Goal: Transaction & Acquisition: Purchase product/service

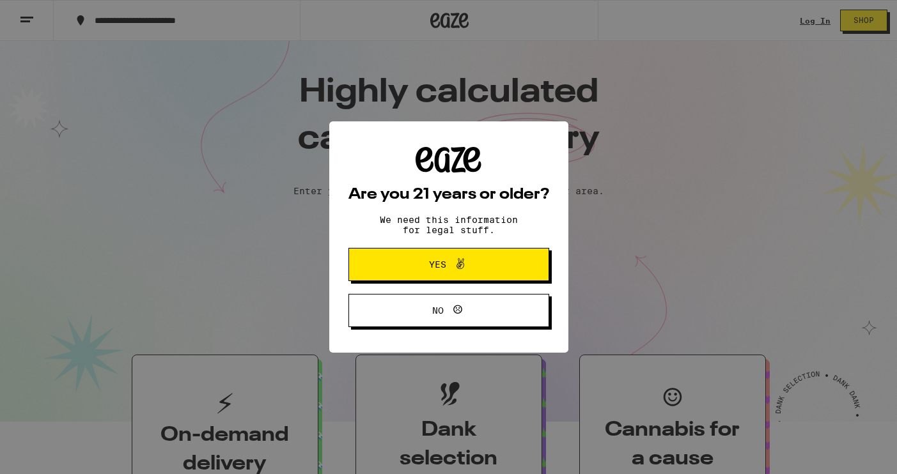
click at [460, 265] on icon at bounding box center [460, 264] width 8 height 11
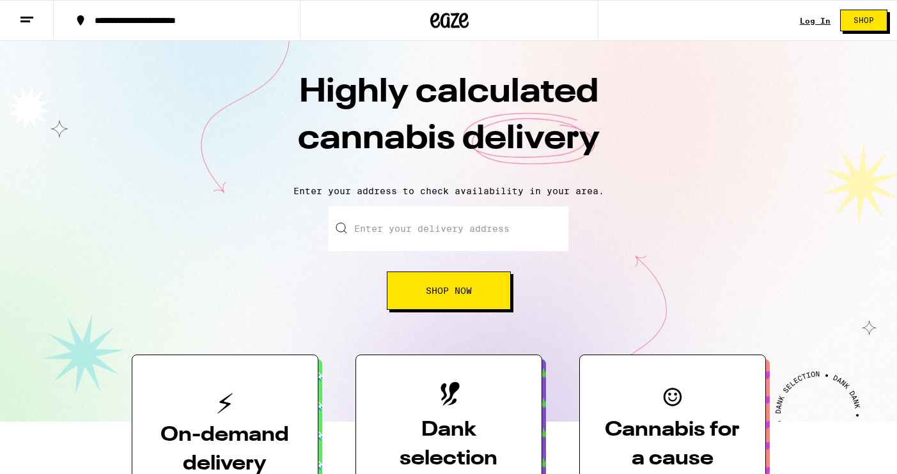
click at [821, 17] on link "Log In" at bounding box center [815, 21] width 31 height 8
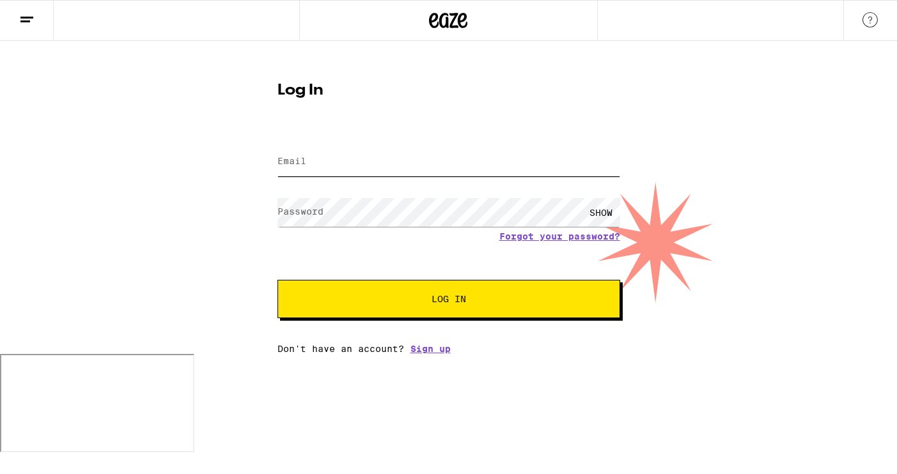
click at [443, 159] on input "Email" at bounding box center [448, 162] width 343 height 29
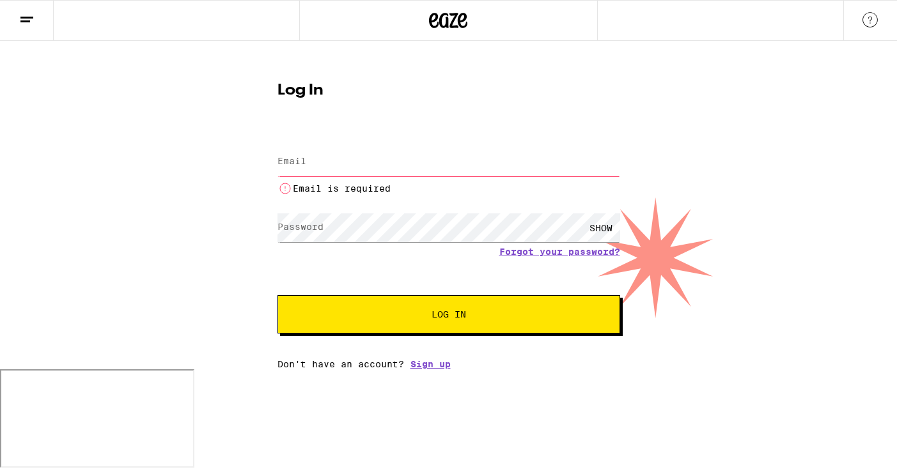
type input "[EMAIL_ADDRESS][DOMAIN_NAME]"
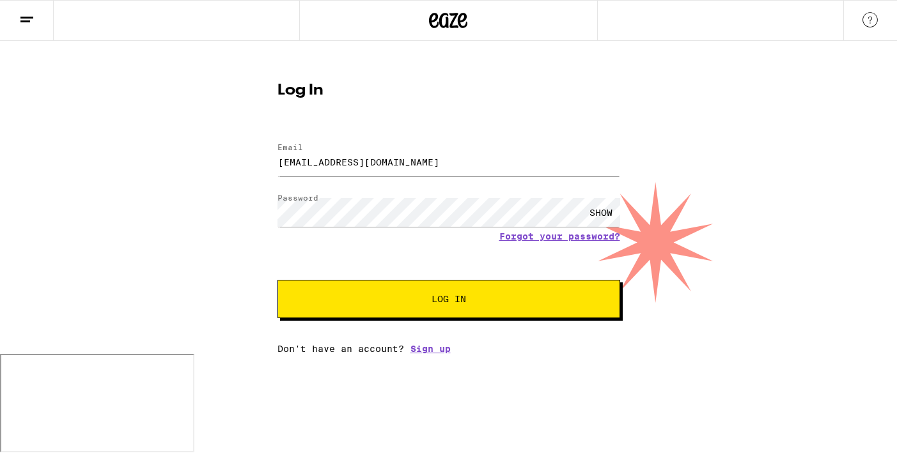
click at [398, 303] on span "Log In" at bounding box center [448, 299] width 239 height 9
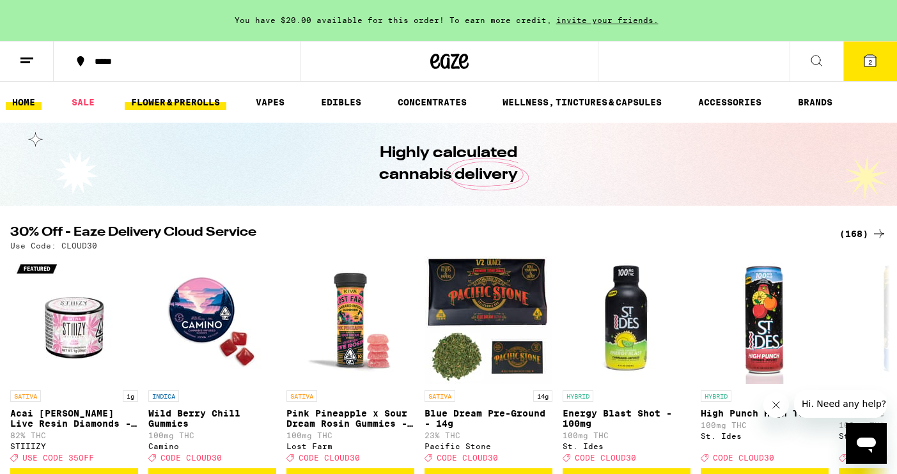
click at [173, 100] on link "FLOWER & PREROLLS" at bounding box center [176, 102] width 102 height 15
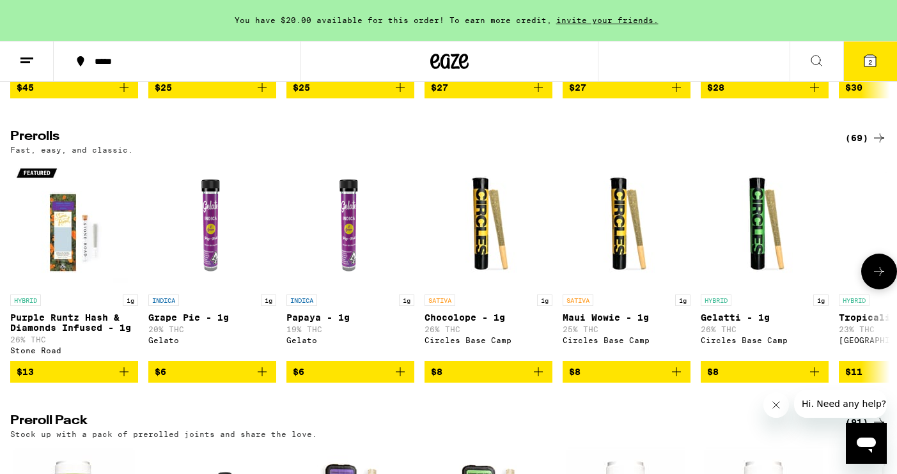
scroll to position [678, 0]
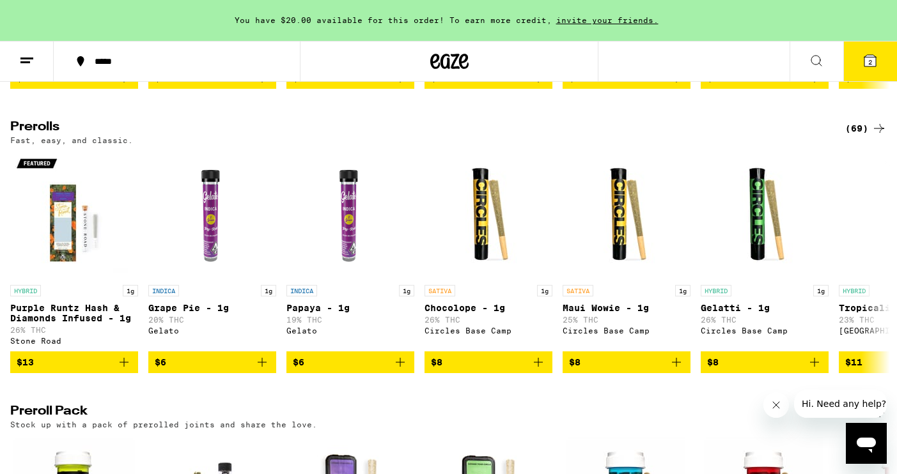
click at [857, 136] on div "(69)" at bounding box center [866, 128] width 42 height 15
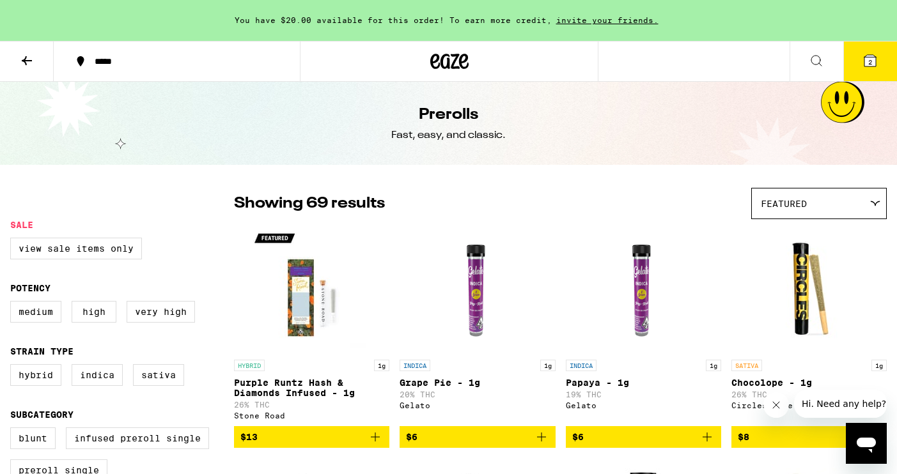
click at [28, 55] on icon at bounding box center [26, 60] width 15 height 15
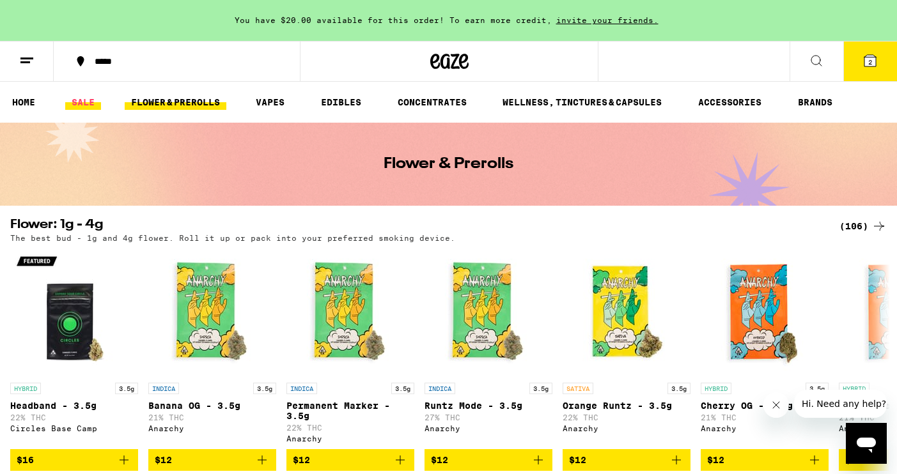
click at [79, 107] on link "SALE" at bounding box center [83, 102] width 36 height 15
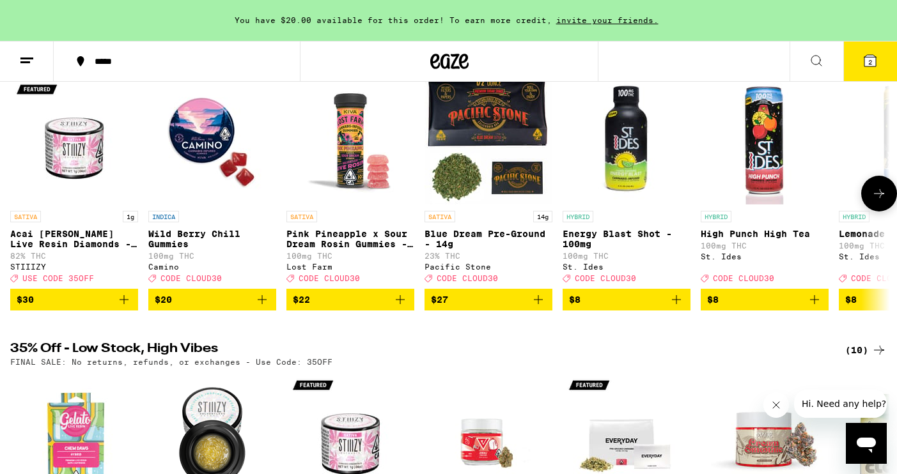
scroll to position [176, 0]
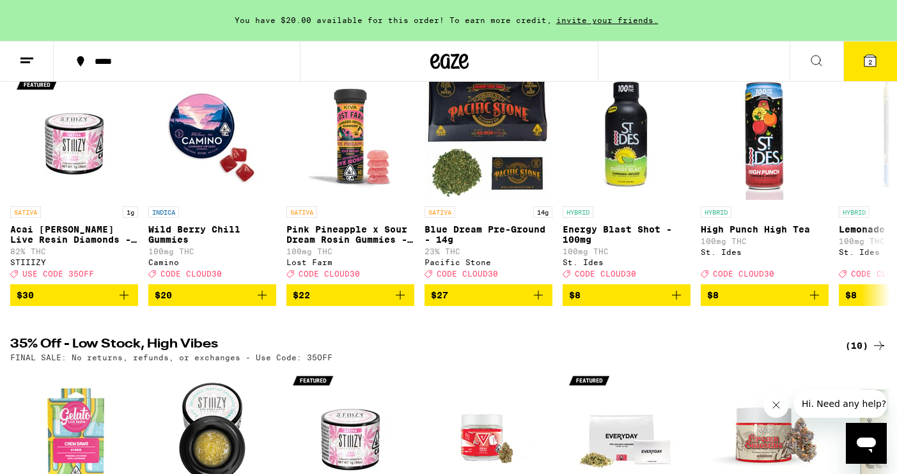
drag, startPoint x: 881, startPoint y: 252, endPoint x: 876, endPoint y: 32, distance: 219.9
click at [876, 32] on body "You have $20.00 available for this order! To earn more credit, invite your frie…" at bounding box center [448, 379] width 897 height 1111
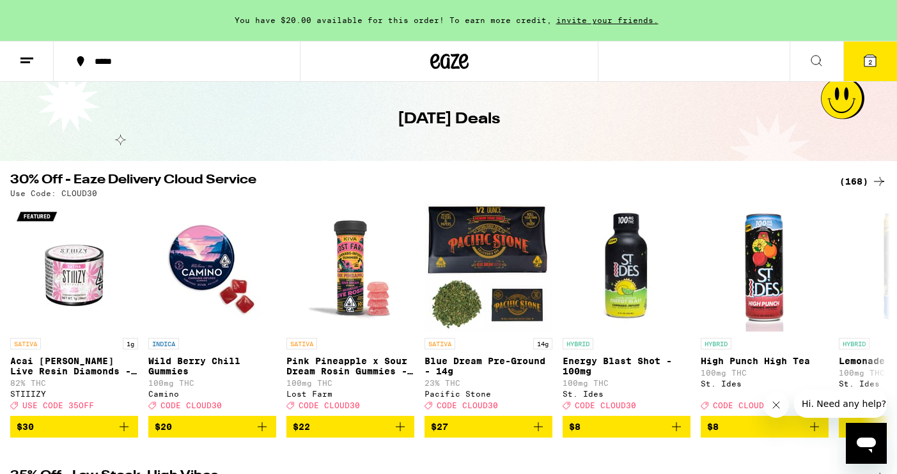
scroll to position [0, 0]
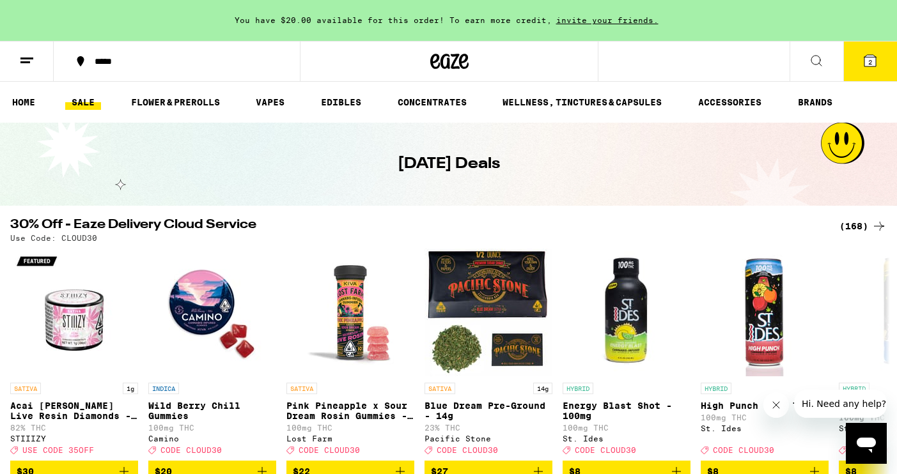
click at [801, 229] on h2 "30% Off - Eaze Delivery Cloud Service" at bounding box center [417, 226] width 814 height 15
click at [855, 224] on div "(168)" at bounding box center [862, 226] width 47 height 15
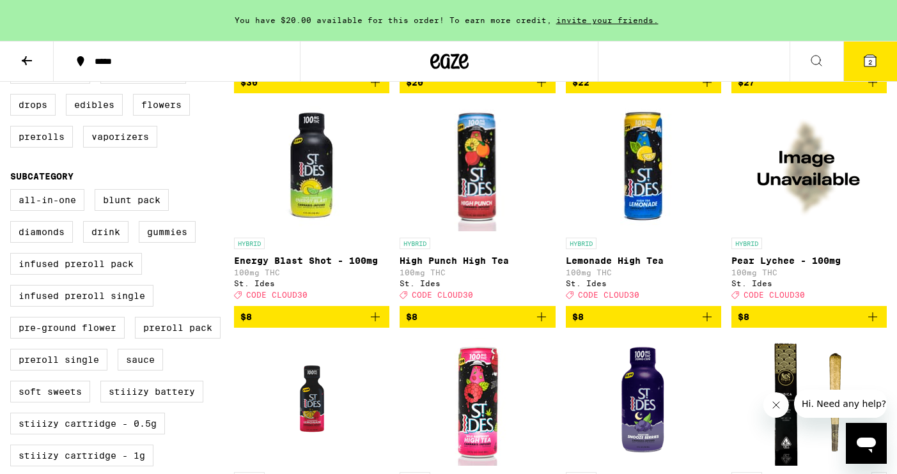
scroll to position [380, 0]
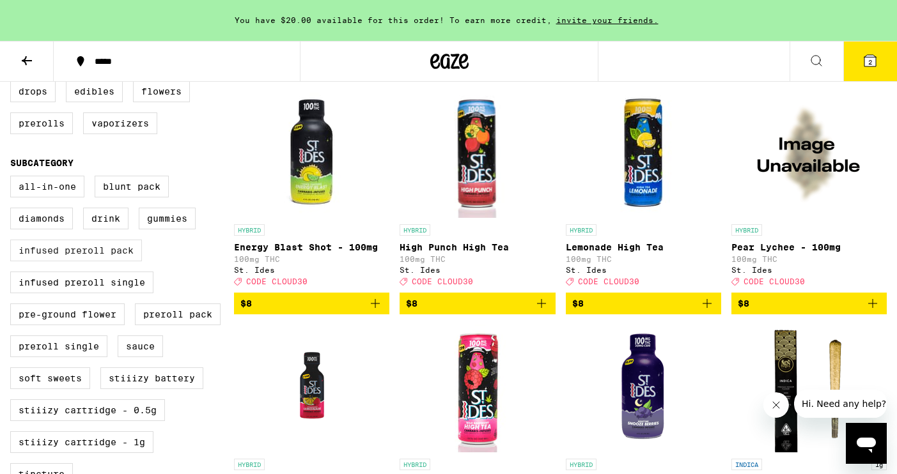
click at [104, 261] on label "Infused Preroll Pack" at bounding box center [76, 251] width 132 height 22
click at [13, 178] on input "Infused Preroll Pack" at bounding box center [13, 178] width 1 height 1
checkbox input "true"
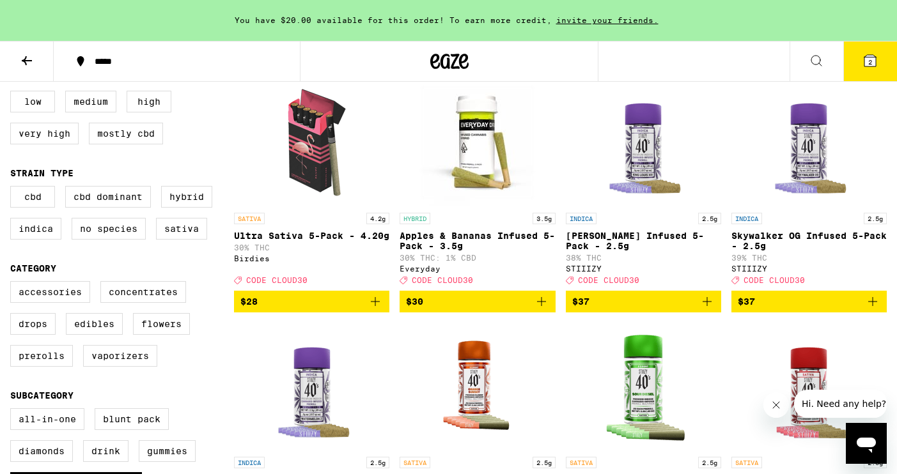
scroll to position [192, 0]
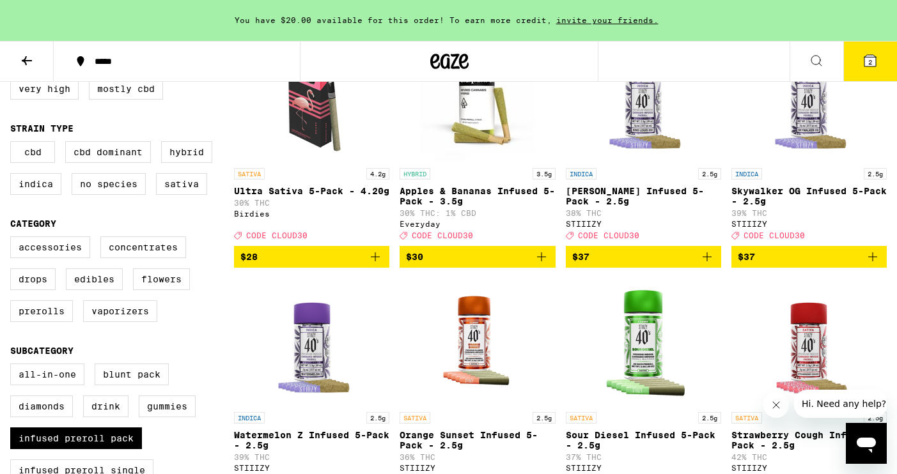
click at [703, 263] on icon "Add to bag" at bounding box center [706, 256] width 15 height 15
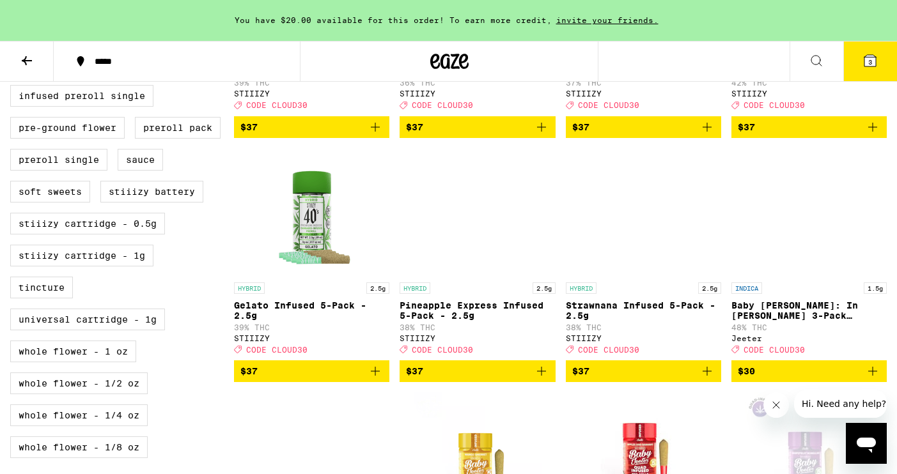
scroll to position [568, 0]
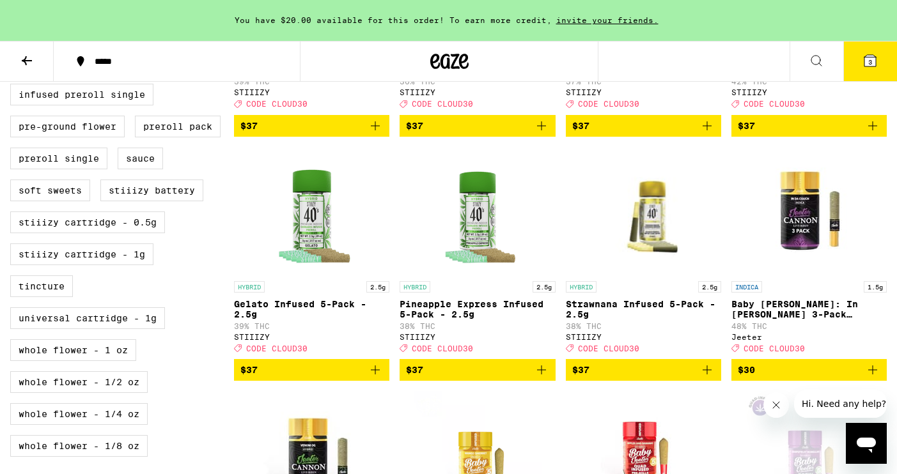
click at [375, 378] on icon "Add to bag" at bounding box center [375, 369] width 15 height 15
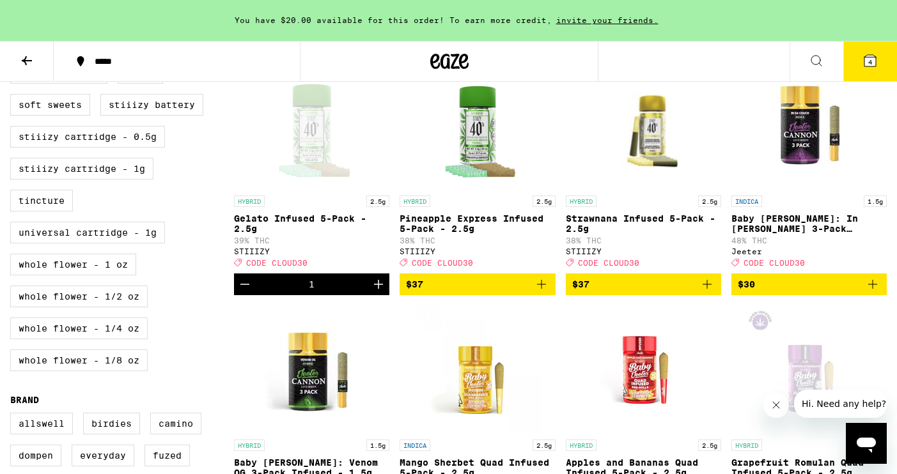
scroll to position [654, 0]
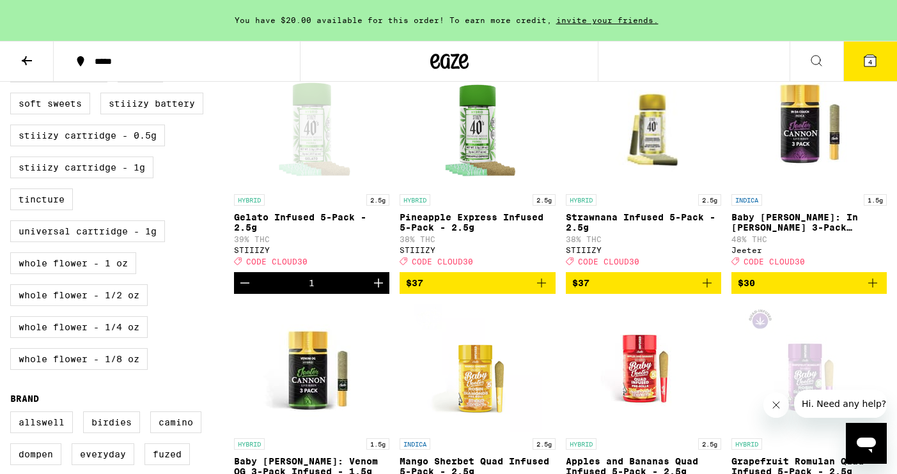
click at [874, 291] on icon "Add to bag" at bounding box center [872, 282] width 15 height 15
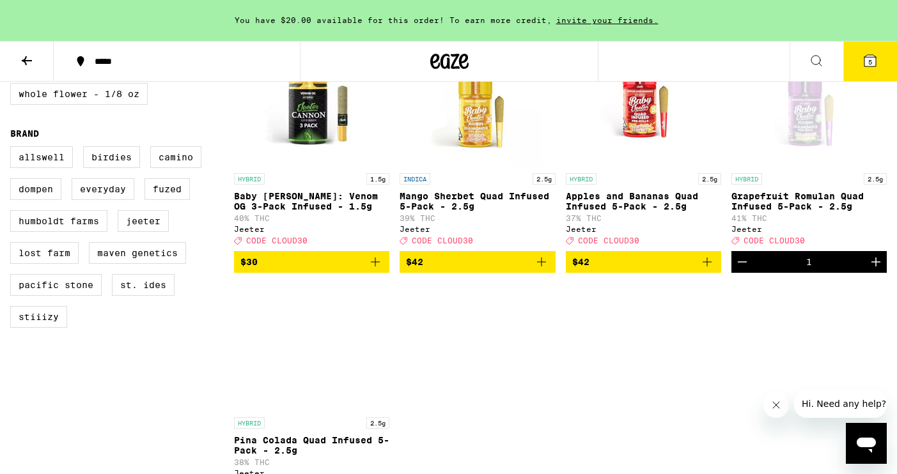
scroll to position [928, 0]
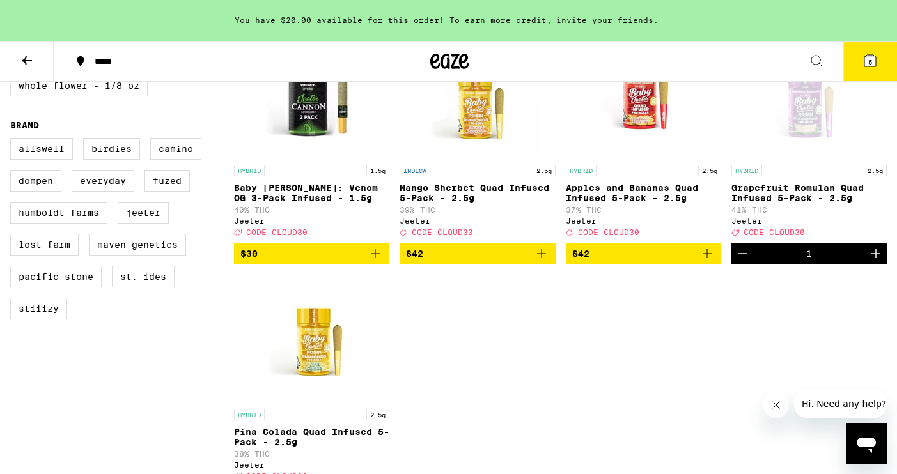
click at [545, 261] on icon "Add to bag" at bounding box center [541, 253] width 15 height 15
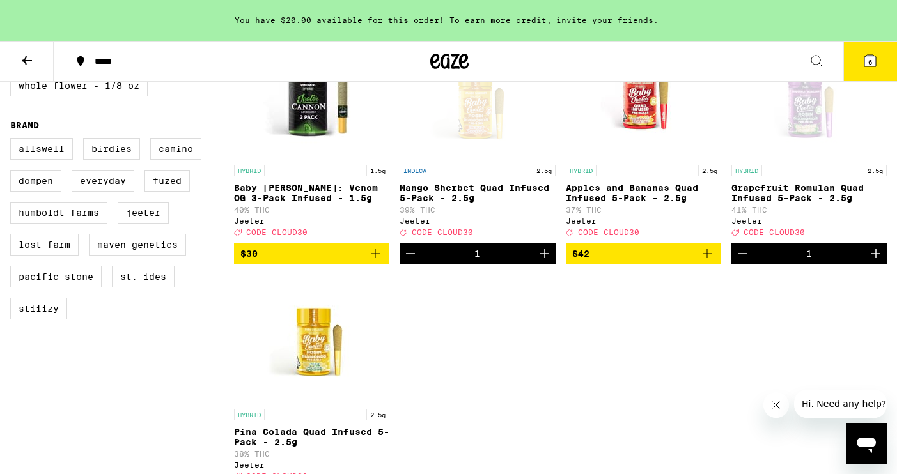
click at [862, 66] on icon at bounding box center [869, 60] width 15 height 15
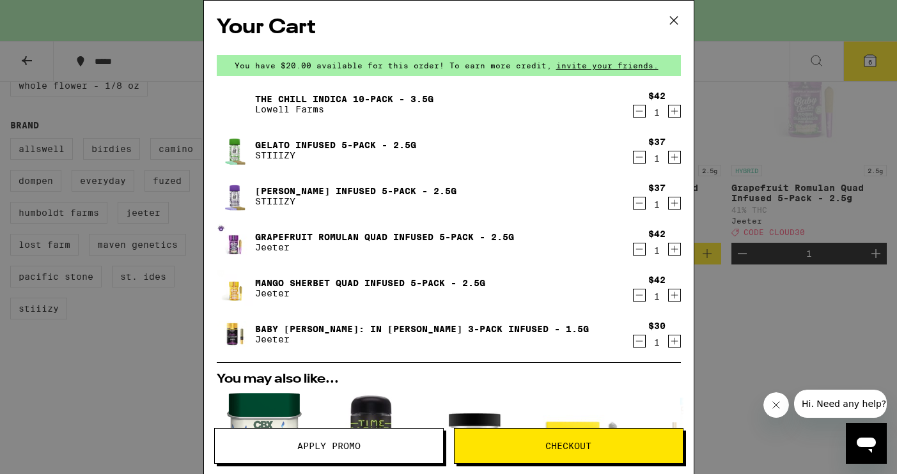
click at [636, 297] on icon "Decrement" at bounding box center [639, 295] width 12 height 15
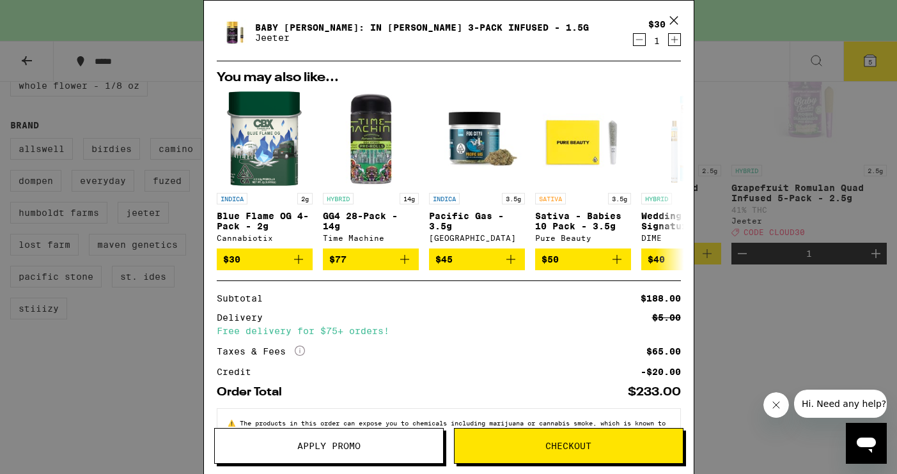
scroll to position [304, 0]
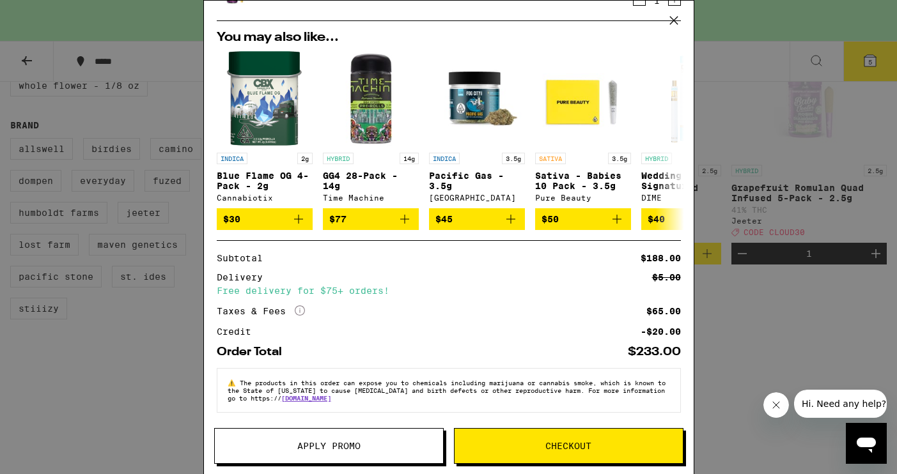
click at [346, 447] on span "Apply Promo" at bounding box center [328, 446] width 63 height 9
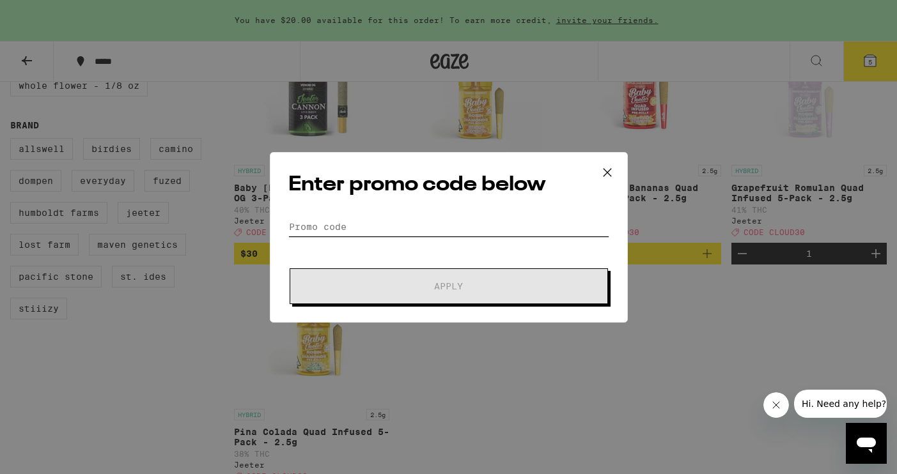
click at [360, 227] on input "Promo Code" at bounding box center [448, 226] width 321 height 19
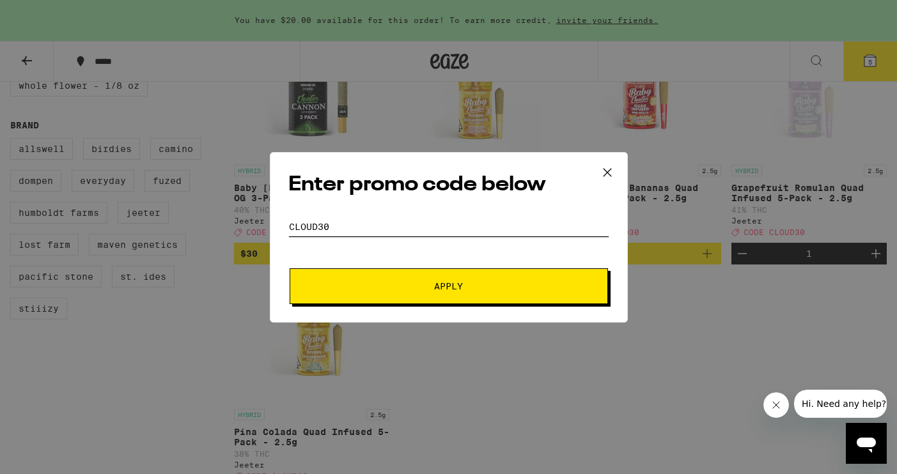
type input "cloud30"
click at [360, 290] on span "Apply" at bounding box center [449, 286] width 230 height 9
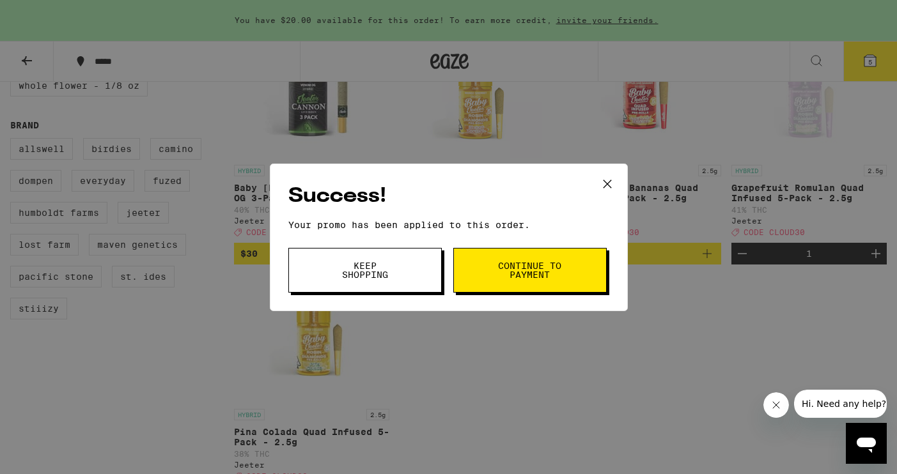
click at [502, 277] on span "Continue to payment" at bounding box center [529, 270] width 65 height 18
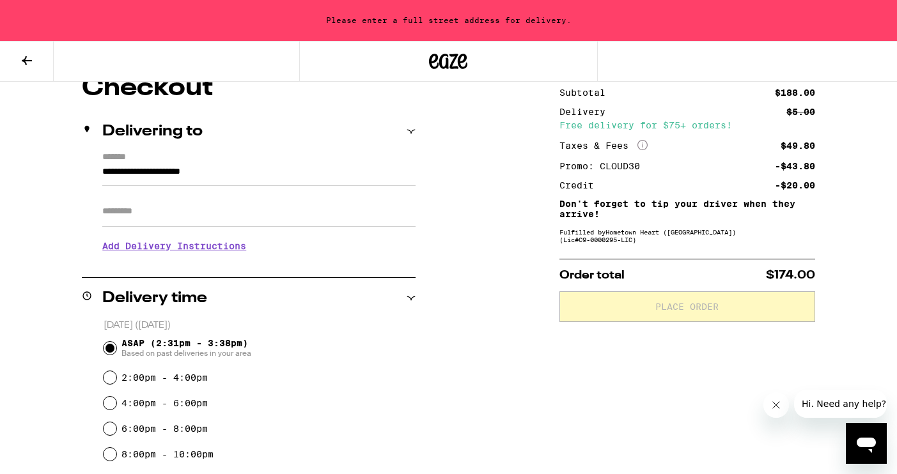
scroll to position [127, 0]
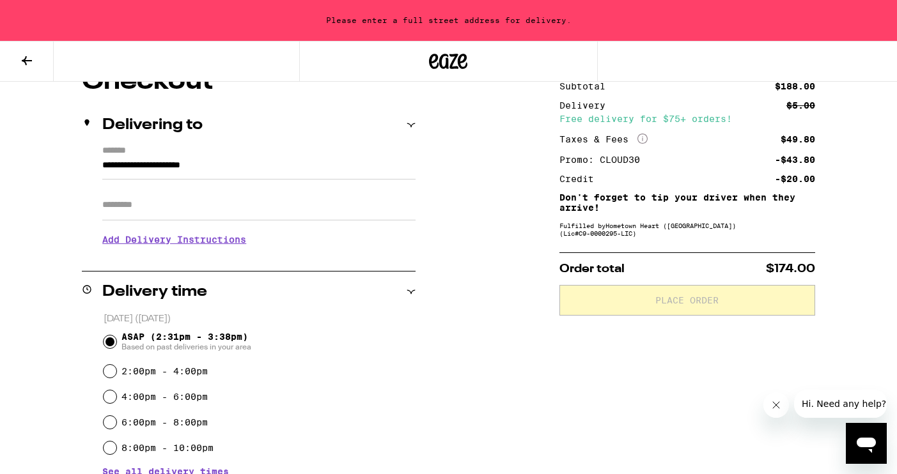
click at [192, 171] on input "**********" at bounding box center [258, 169] width 313 height 22
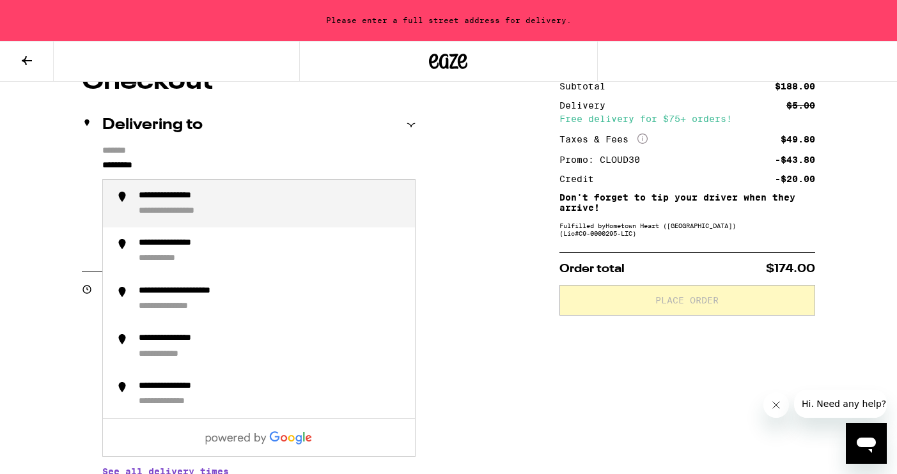
click at [198, 208] on div "**********" at bounding box center [188, 212] width 98 height 12
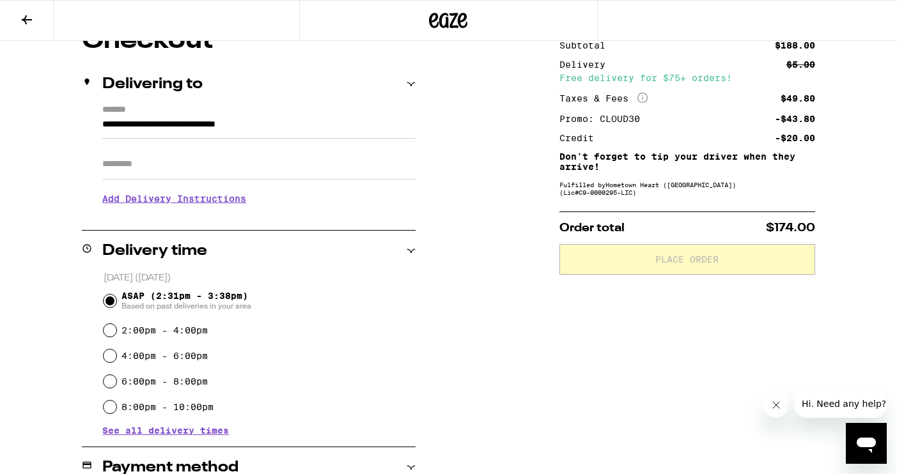
type input "**********"
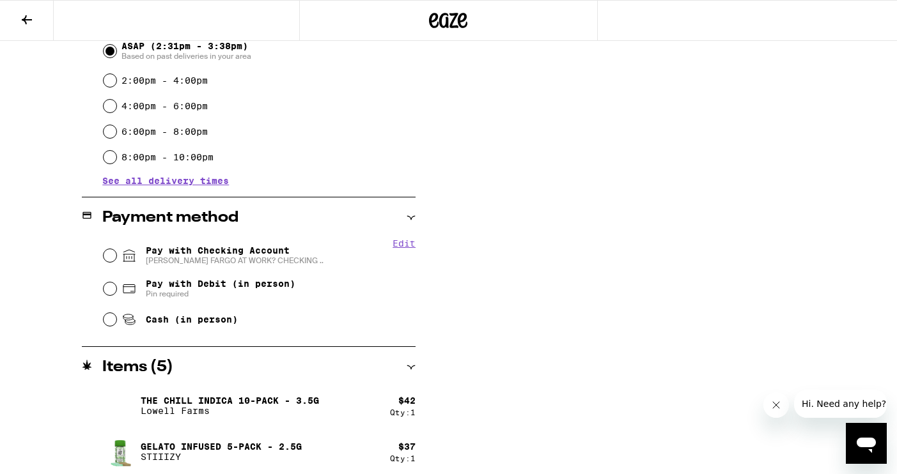
scroll to position [390, 0]
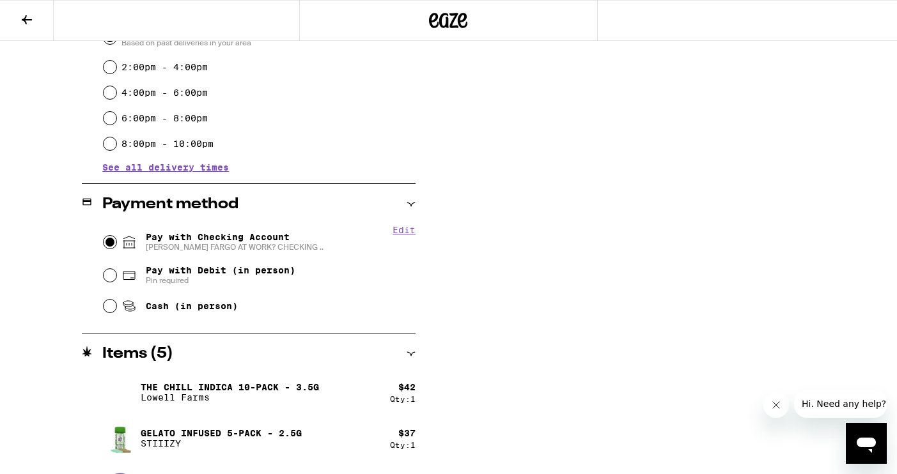
click at [112, 245] on input "Pay with Checking Account [PERSON_NAME] FARGO AT WORK? CHECKING .." at bounding box center [110, 242] width 13 height 13
radio input "true"
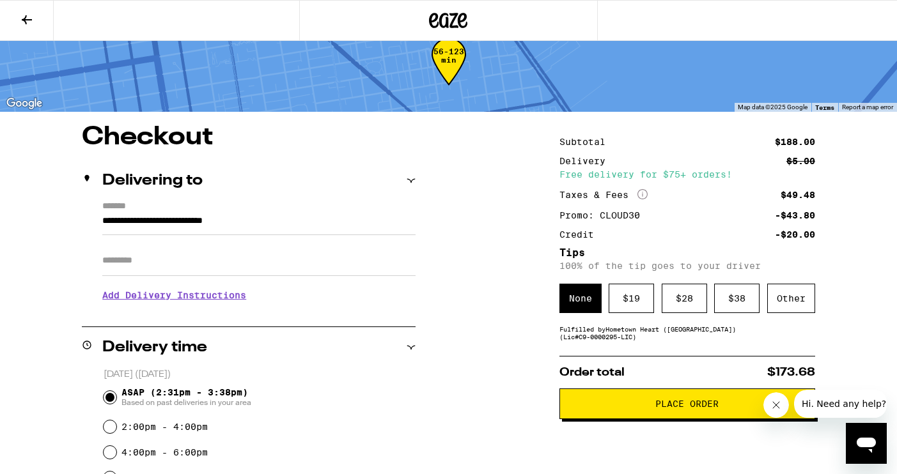
scroll to position [36, 0]
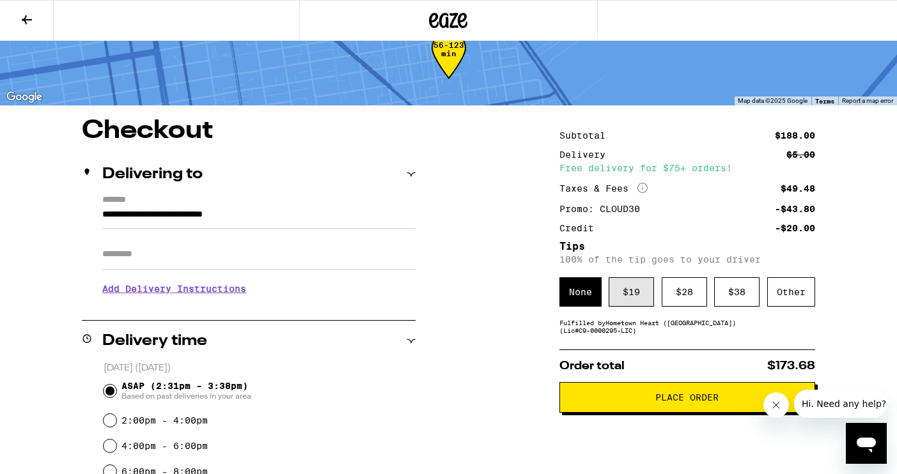
click at [641, 298] on div "$ 19" at bounding box center [630, 291] width 45 height 29
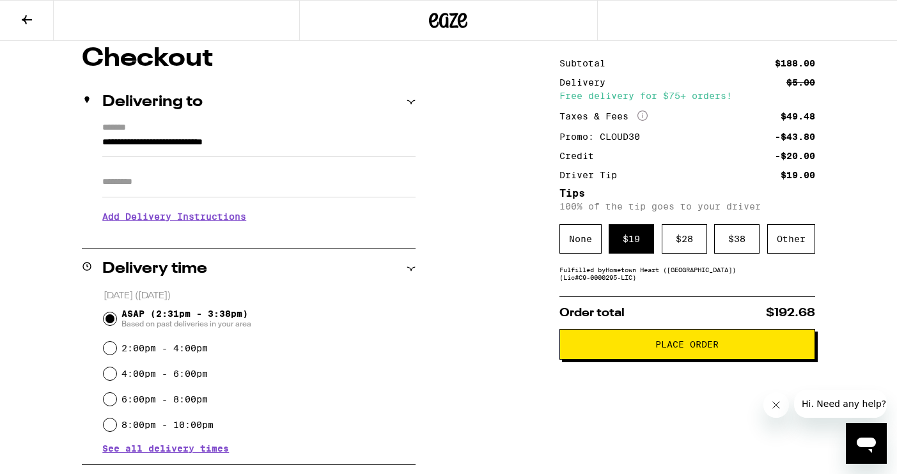
scroll to position [112, 0]
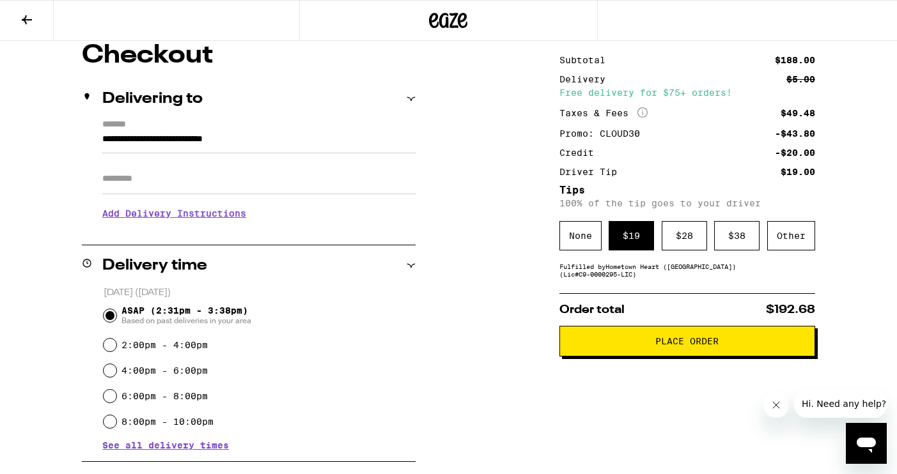
click at [632, 353] on button "Place Order" at bounding box center [687, 341] width 256 height 31
